Goal: Transaction & Acquisition: Book appointment/travel/reservation

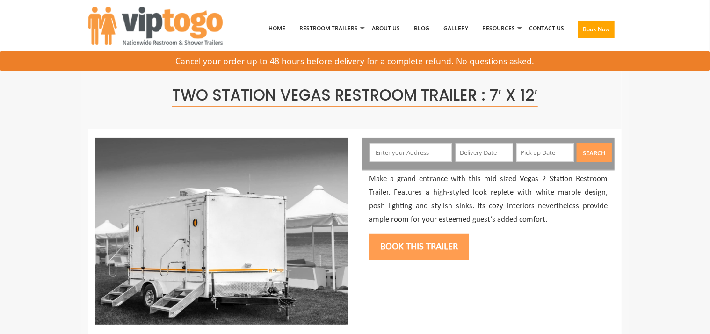
click at [401, 152] on input "text" at bounding box center [411, 152] width 82 height 19
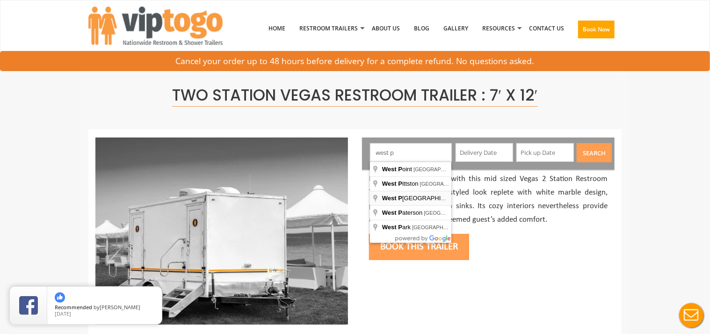
type input "[GEOGRAPHIC_DATA], [GEOGRAPHIC_DATA], [GEOGRAPHIC_DATA]"
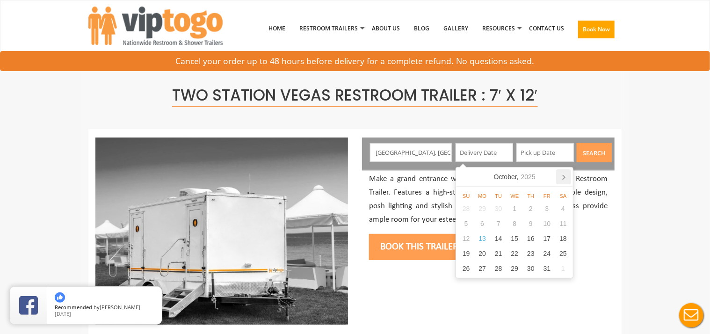
click at [562, 174] on icon at bounding box center [563, 176] width 15 height 15
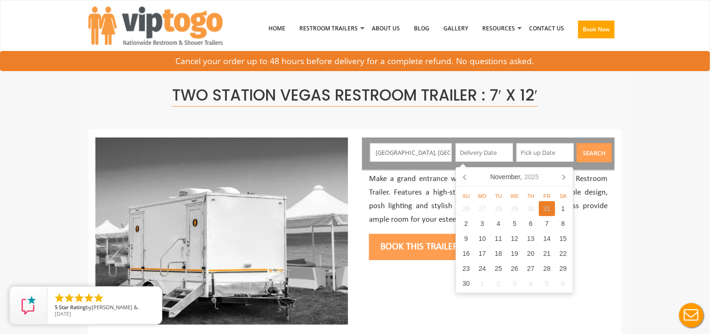
click at [546, 213] on div "31" at bounding box center [547, 208] width 16 height 15
type input "[DATE]"
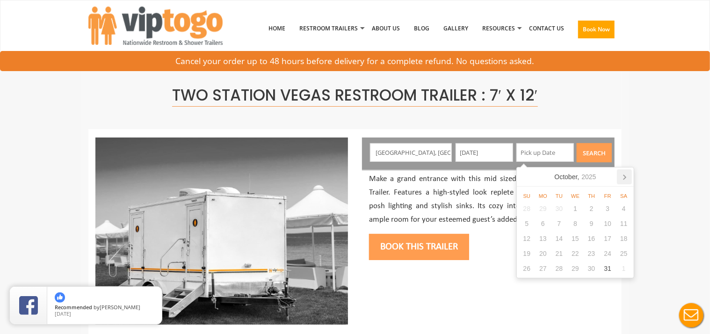
click at [624, 175] on icon at bounding box center [625, 177] width 2 height 5
click at [547, 224] on div "3" at bounding box center [543, 223] width 16 height 15
type input "[DATE]"
click at [587, 151] on button "Search" at bounding box center [594, 152] width 35 height 19
